Goal: Check status: Check status

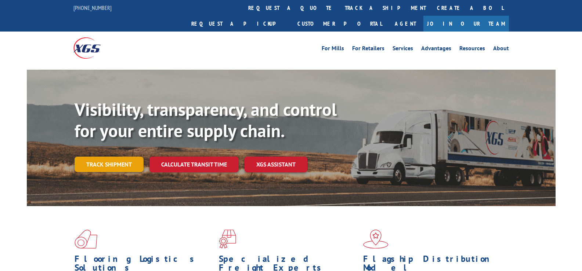
click at [126, 157] on link "Track shipment" at bounding box center [109, 164] width 69 height 15
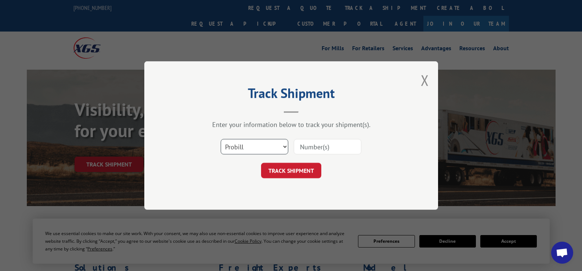
click at [280, 149] on select "Select category... Probill BOL PO" at bounding box center [255, 146] width 68 height 15
select select "bol"
click at [221, 139] on select "Select category... Probill BOL PO" at bounding box center [255, 146] width 68 height 15
click at [309, 149] on input at bounding box center [328, 146] width 68 height 15
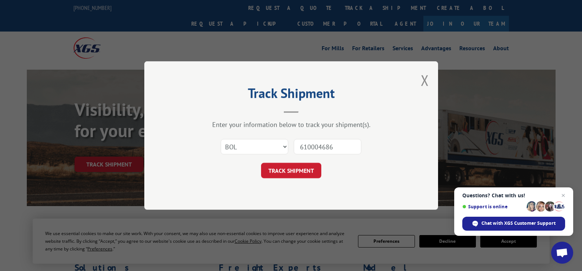
type input "6100046869"
click button "TRACK SHIPMENT" at bounding box center [291, 170] width 60 height 15
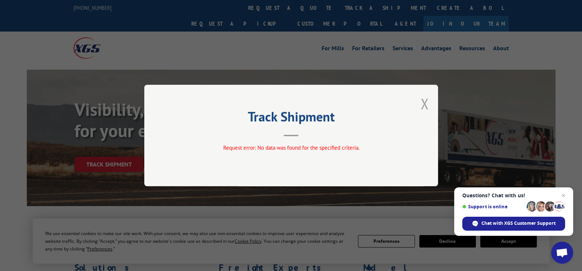
click at [427, 98] on button "Close modal" at bounding box center [425, 103] width 8 height 19
